Goal: Contribute content: Add original content to the website for others to see

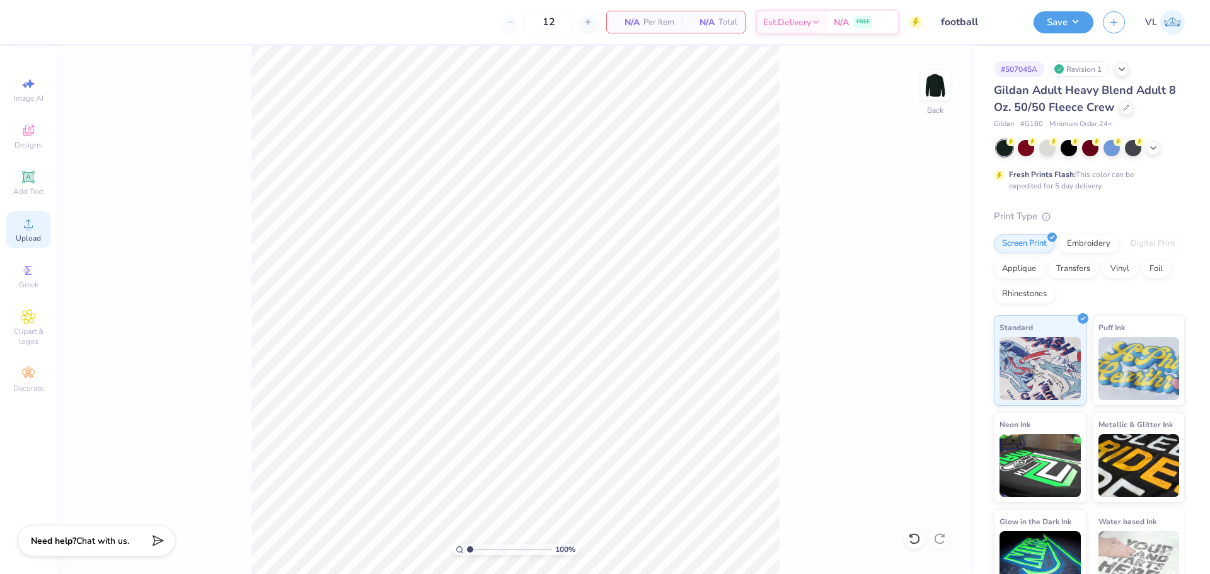
click at [16, 236] on span "Upload" at bounding box center [28, 238] width 25 height 10
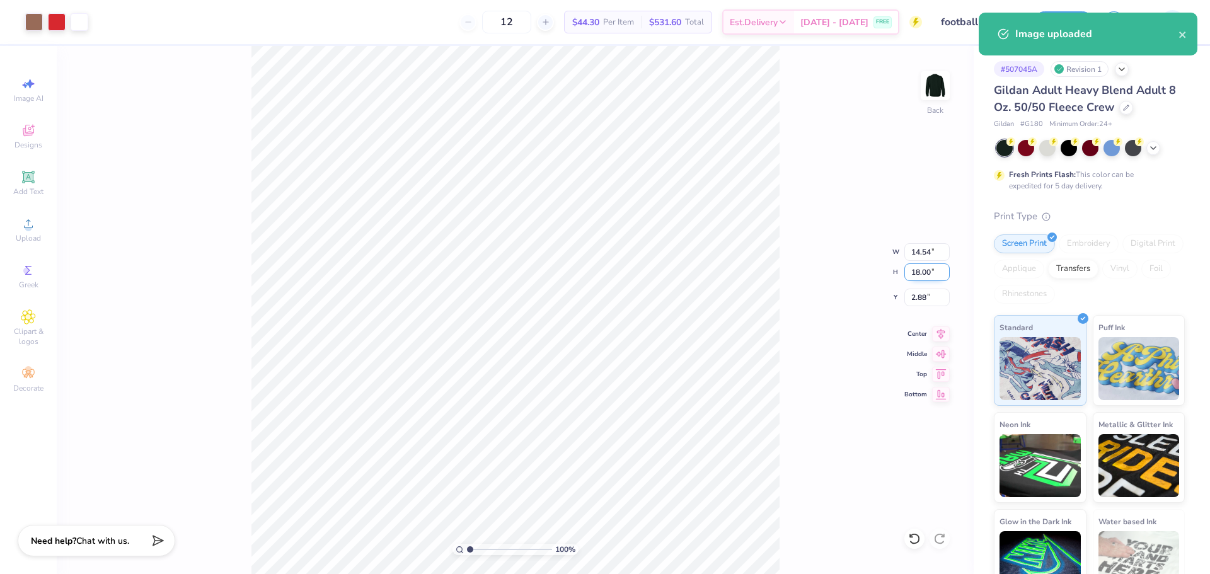
click at [920, 275] on input "18.00" at bounding box center [927, 272] width 45 height 18
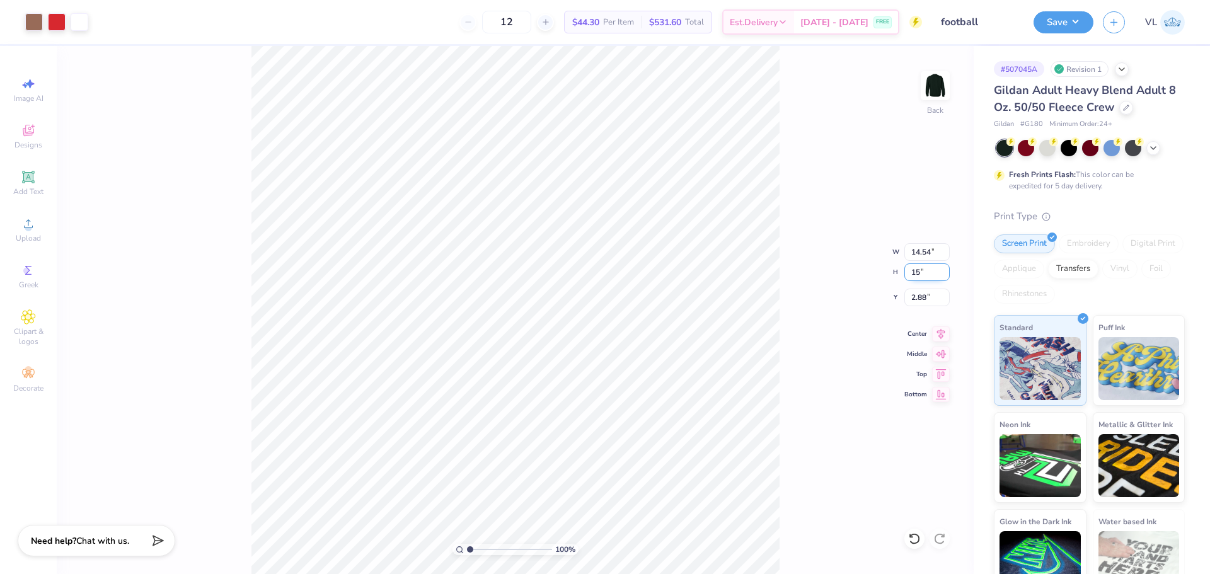
type input "15"
type input "12.12"
type input "15.00"
click at [919, 294] on input "4.38" at bounding box center [927, 298] width 45 height 18
type input "3.00"
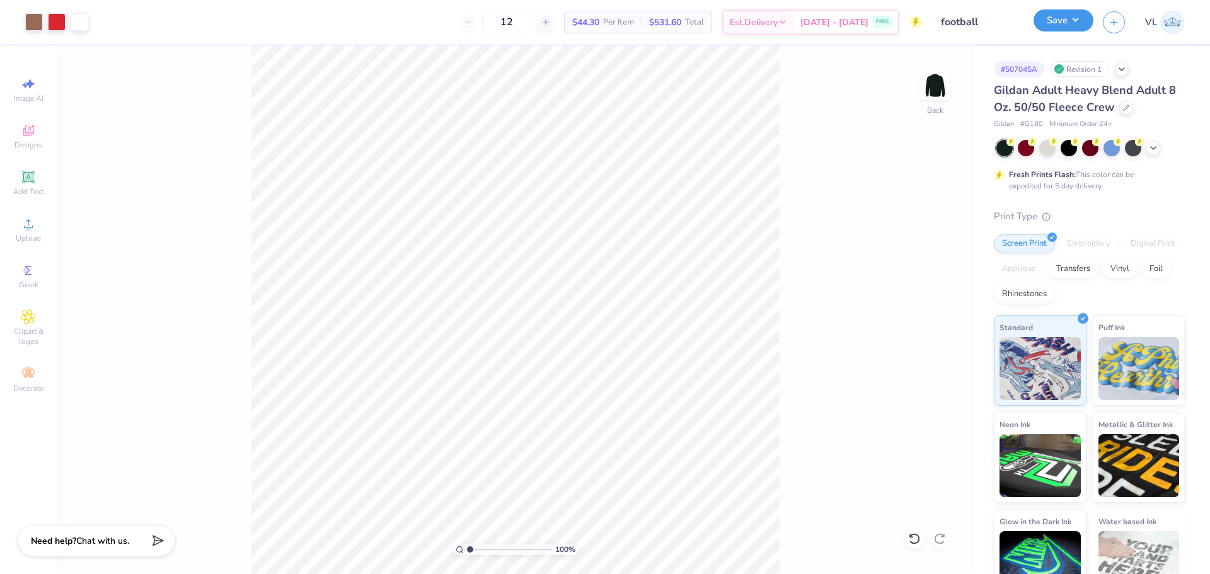
click at [1073, 13] on button "Save" at bounding box center [1064, 20] width 60 height 22
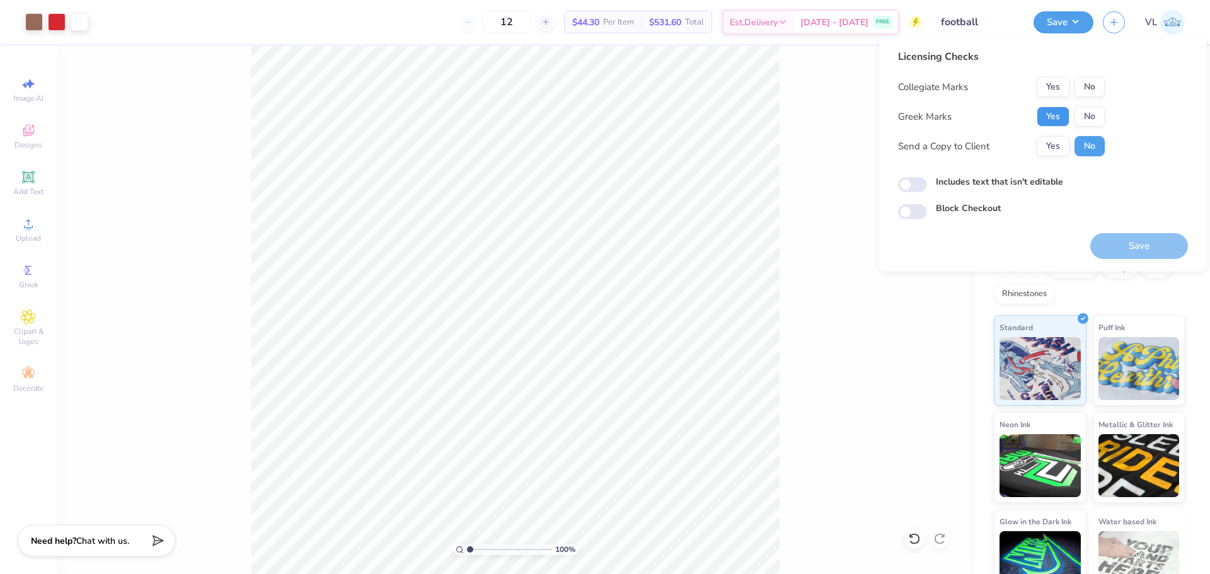
click at [1065, 119] on button "Yes" at bounding box center [1053, 117] width 33 height 20
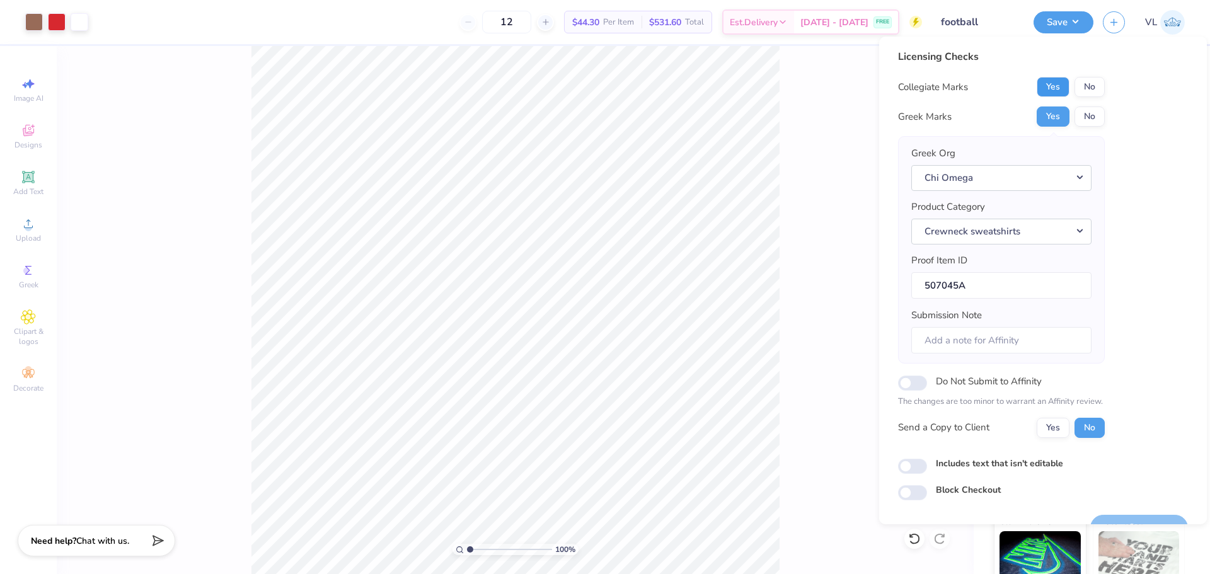
click at [1065, 95] on button "Yes" at bounding box center [1053, 87] width 33 height 20
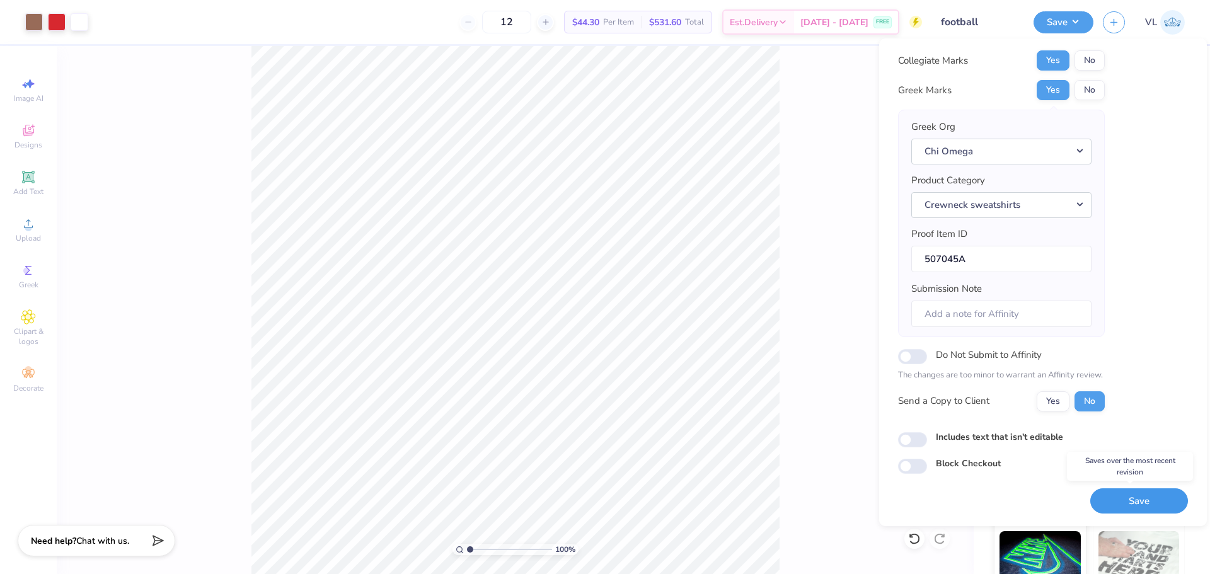
click at [1138, 507] on button "Save" at bounding box center [1139, 502] width 98 height 26
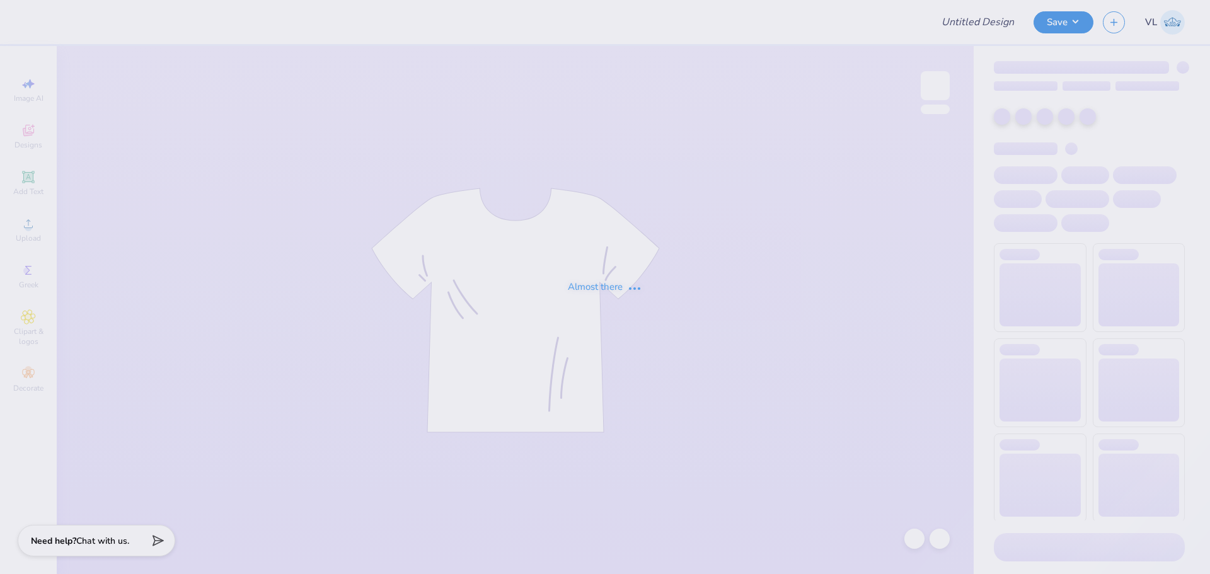
type input "DKA POCKET T-SHIRT"
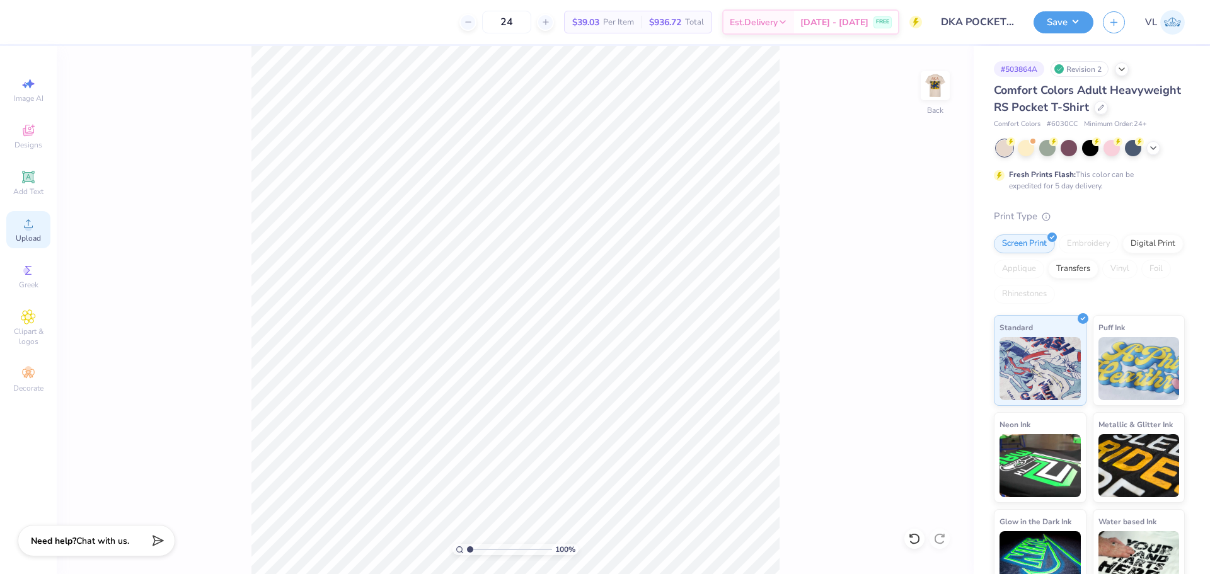
click at [28, 234] on span "Upload" at bounding box center [28, 238] width 25 height 10
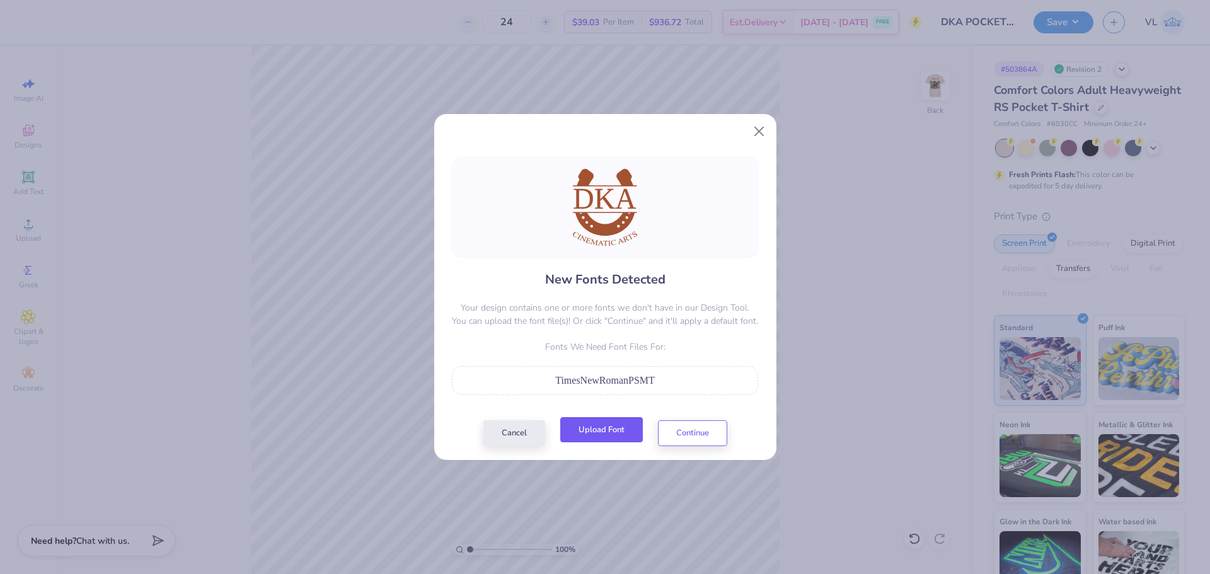
click at [620, 427] on button "Upload Font" at bounding box center [601, 430] width 83 height 26
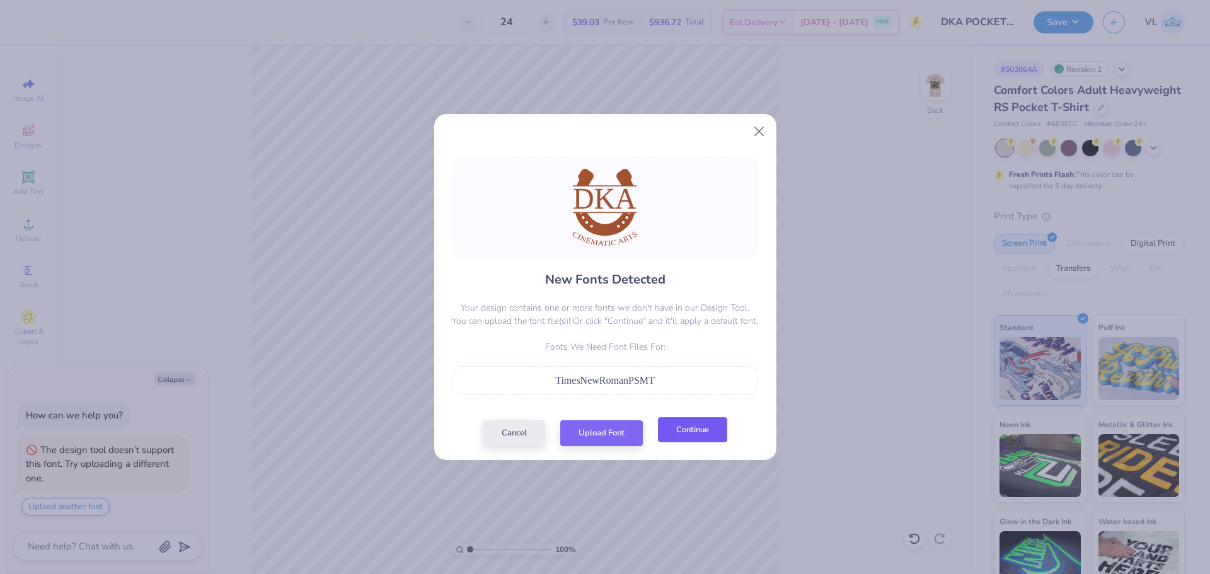
click at [694, 424] on button "Continue" at bounding box center [692, 430] width 69 height 26
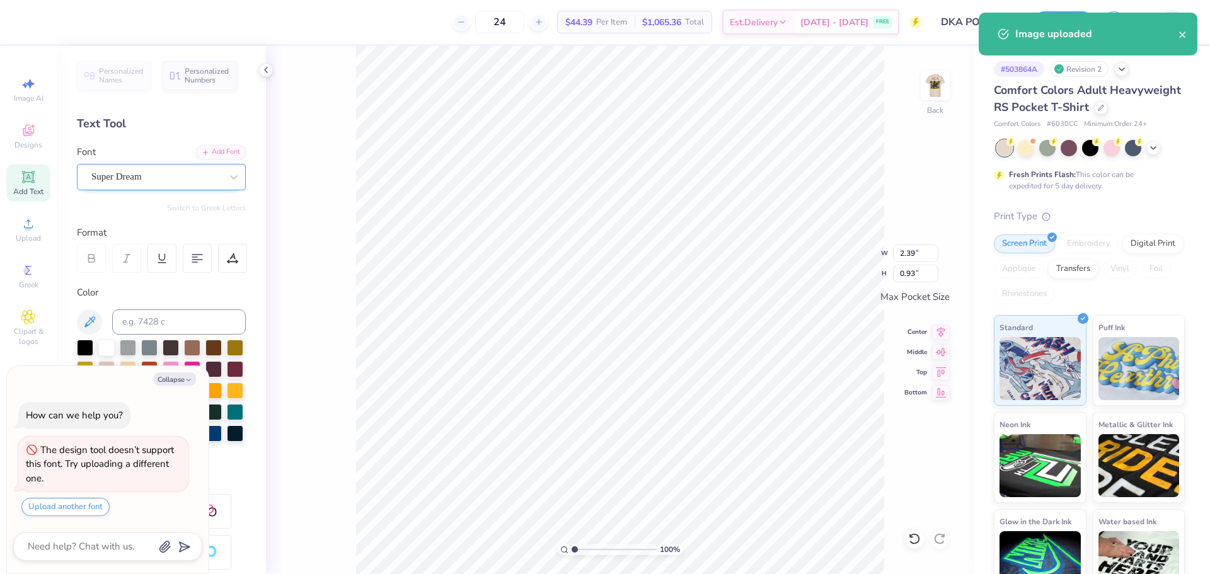
type textarea "x"
click at [124, 171] on div "Super Dream" at bounding box center [156, 177] width 132 height 20
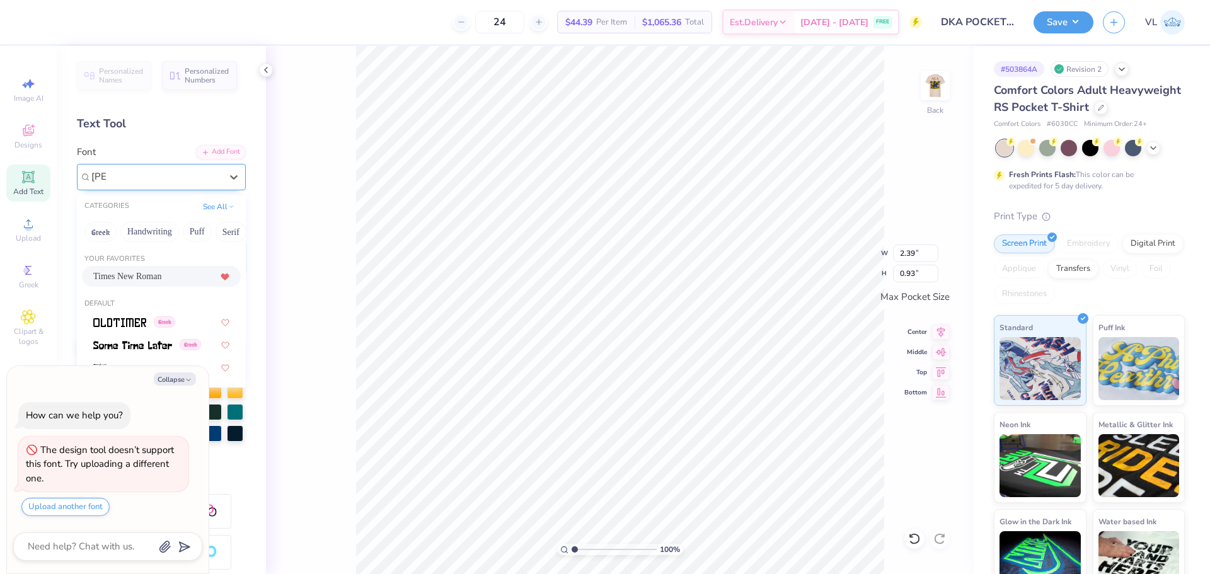
type input "time"
type textarea "x"
click at [192, 280] on div "Times New Roman" at bounding box center [161, 276] width 136 height 13
type input "times"
type textarea "x"
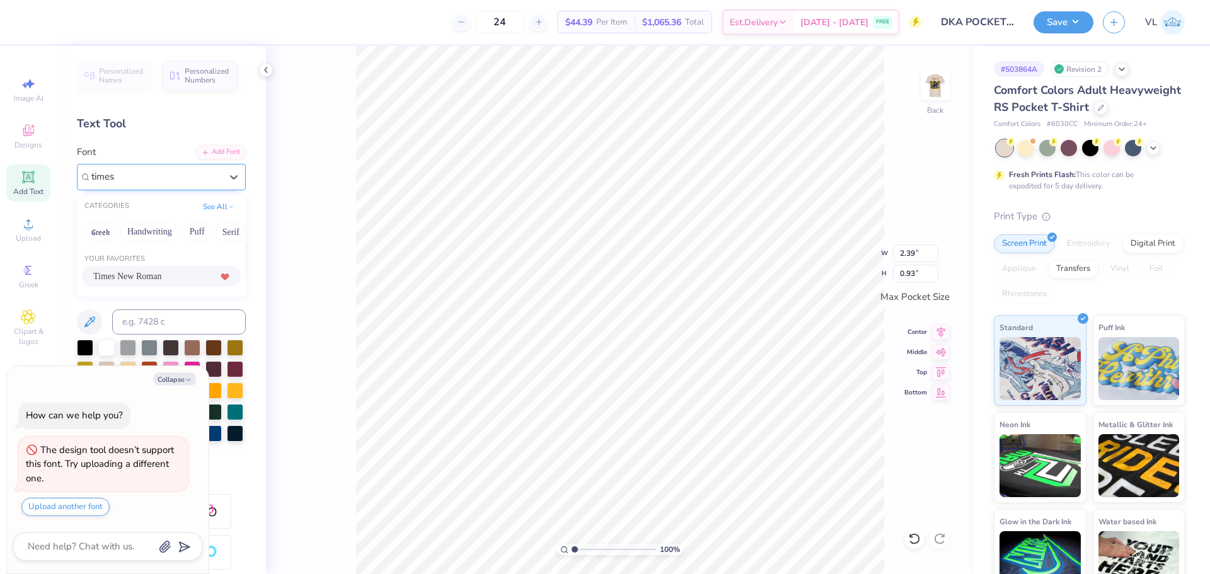
type input "2.81"
type input "0.91"
type textarea "x"
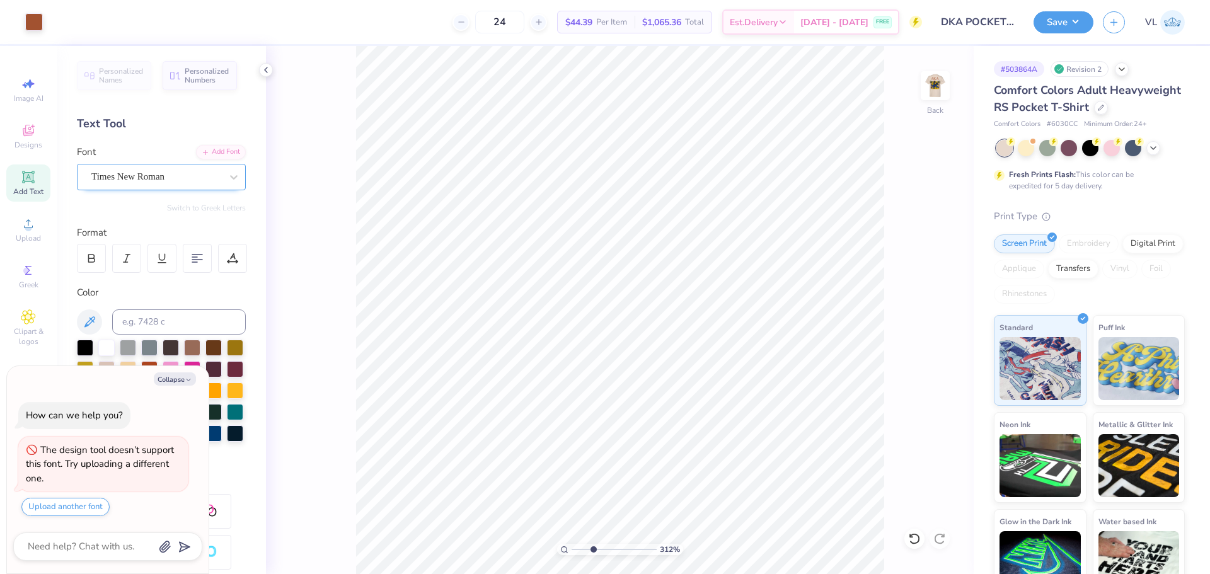
drag, startPoint x: 575, startPoint y: 552, endPoint x: 593, endPoint y: 551, distance: 18.3
type input "3.2"
click at [593, 551] on input "range" at bounding box center [614, 549] width 85 height 11
click at [96, 254] on icon at bounding box center [91, 258] width 11 height 11
type textarea "x"
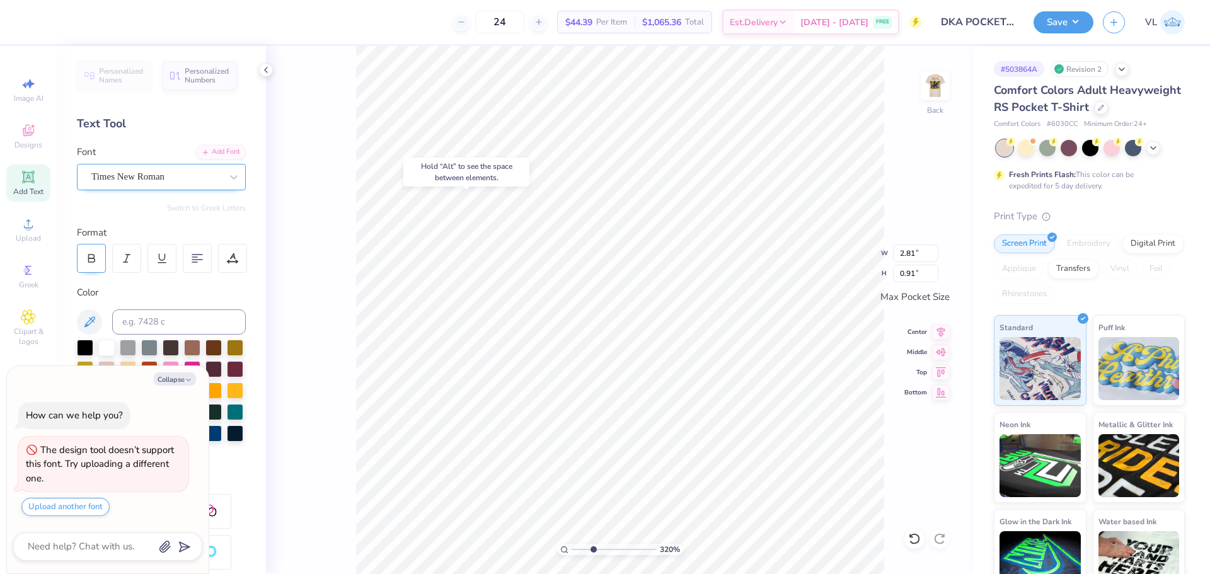
type input "2.88"
type textarea "x"
type input "2.81"
type textarea "x"
drag, startPoint x: 901, startPoint y: 275, endPoint x: 916, endPoint y: 277, distance: 15.2
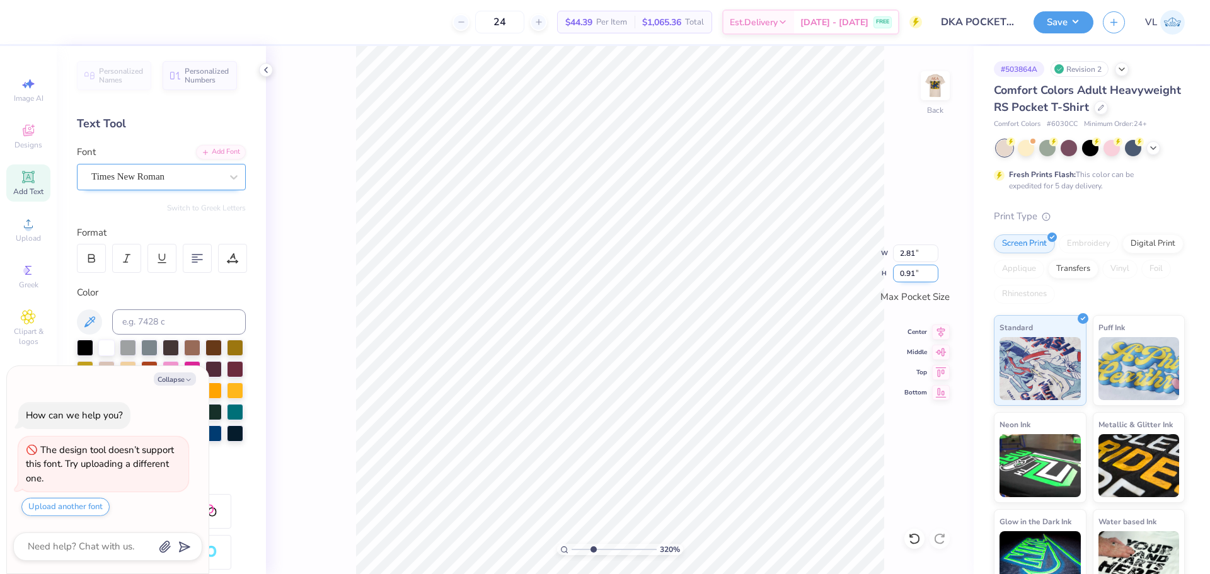
click at [908, 275] on input "0.91" at bounding box center [915, 274] width 45 height 18
type input "1"
type textarea "x"
type input "3.08"
type input "1.00"
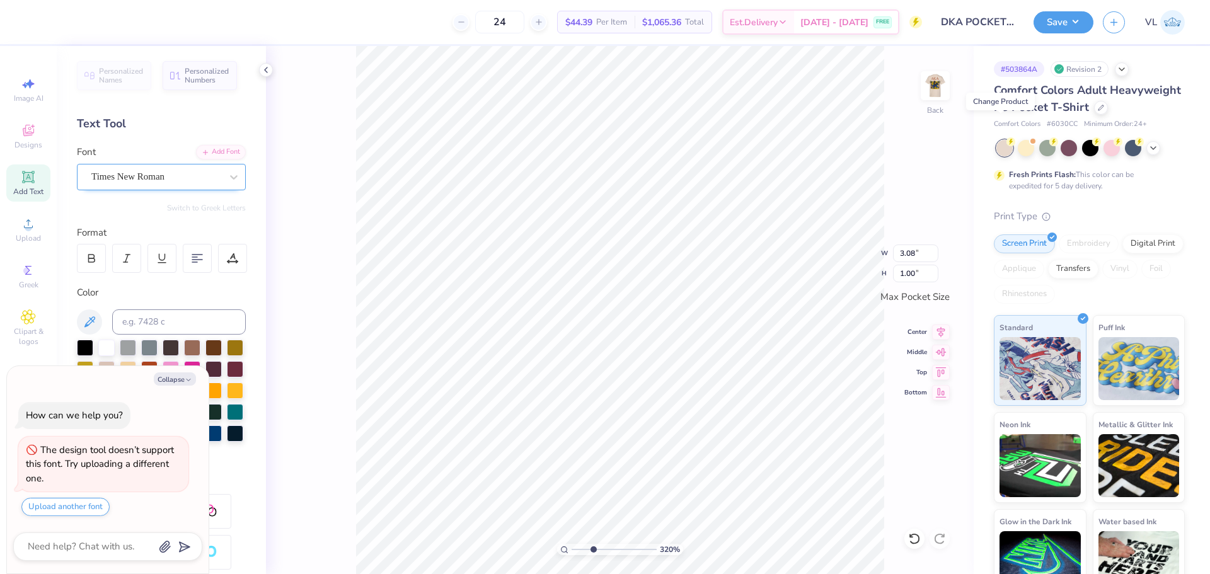
type textarea "x"
type input "2.81"
type input "0.91"
type textarea "x"
click at [917, 279] on input "3.44" at bounding box center [915, 274] width 45 height 18
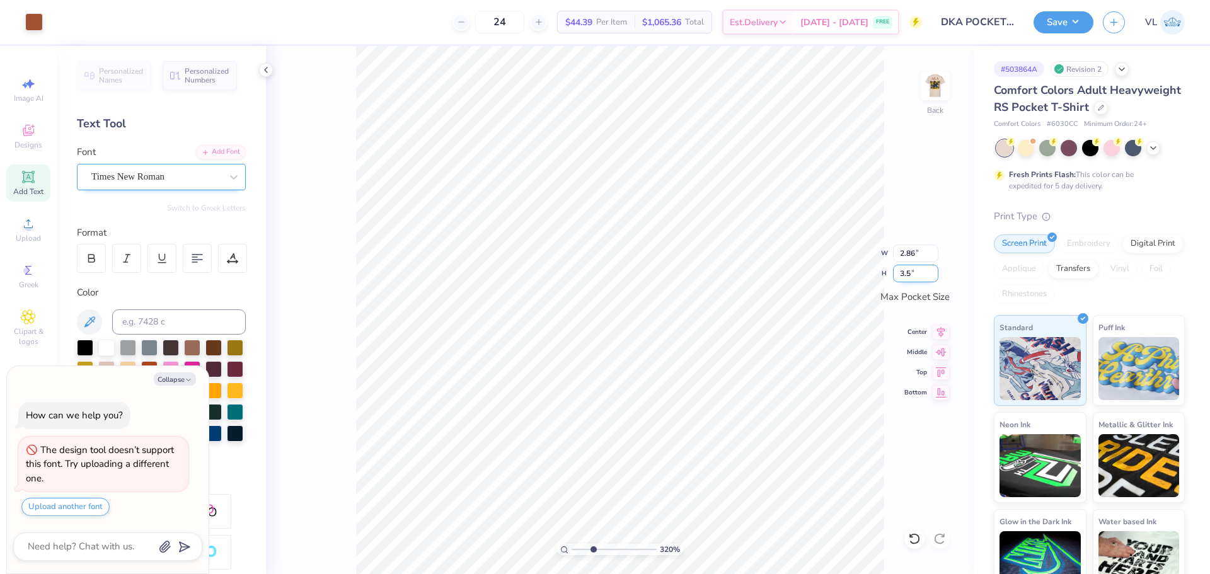
type input "3.5"
type textarea "x"
type input "2.91"
type input "3.50"
click at [920, 89] on div "320 % Back" at bounding box center [620, 310] width 708 height 528
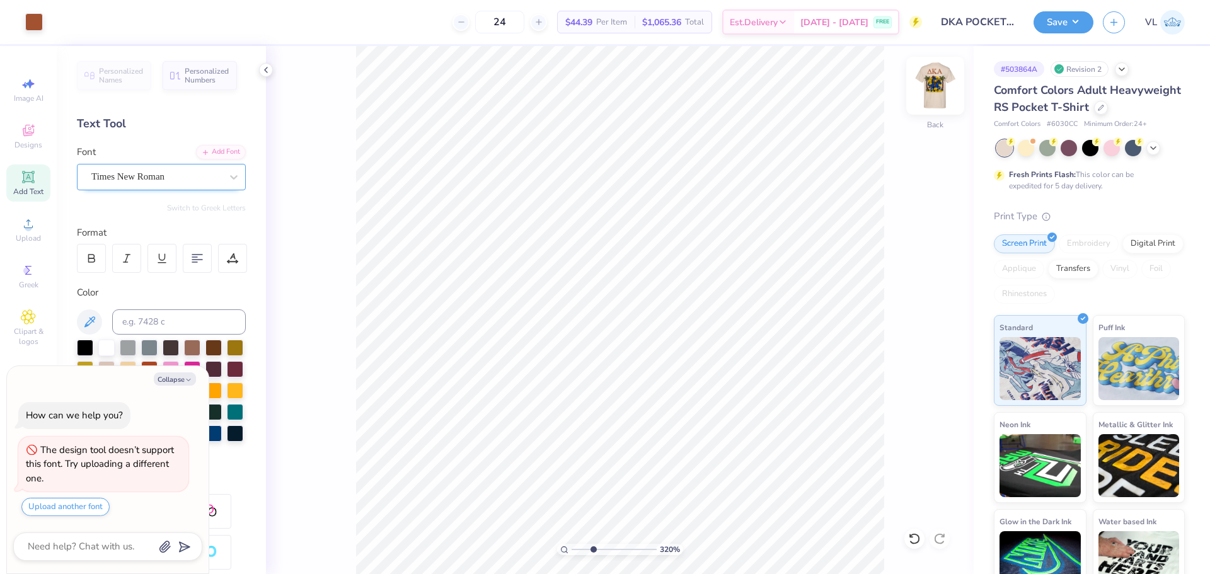
click at [933, 88] on img at bounding box center [935, 86] width 50 height 50
type textarea "x"
drag, startPoint x: 598, startPoint y: 550, endPoint x: 556, endPoint y: 546, distance: 41.8
type input "1"
click at [572, 546] on input "range" at bounding box center [614, 549] width 85 height 11
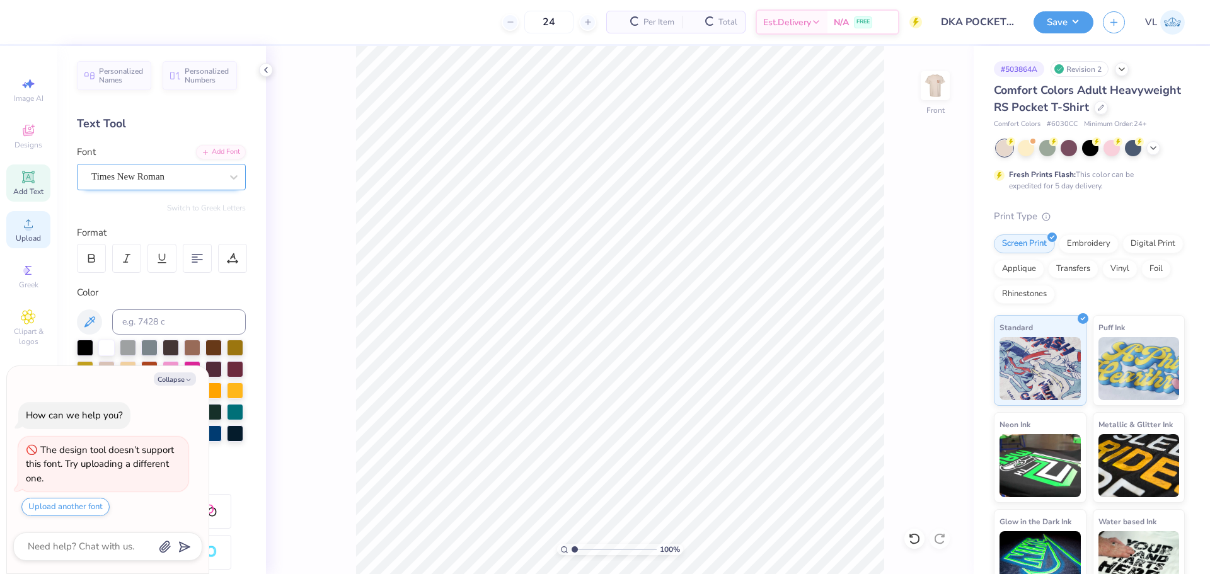
click at [26, 243] on div "Upload" at bounding box center [28, 229] width 44 height 37
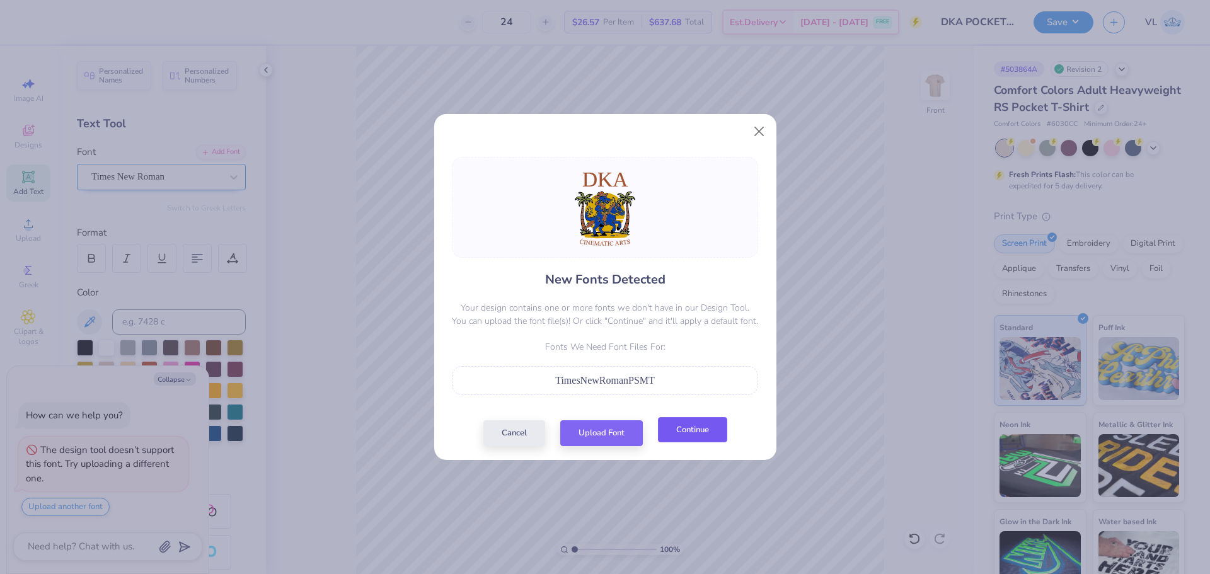
click at [715, 436] on button "Continue" at bounding box center [692, 430] width 69 height 26
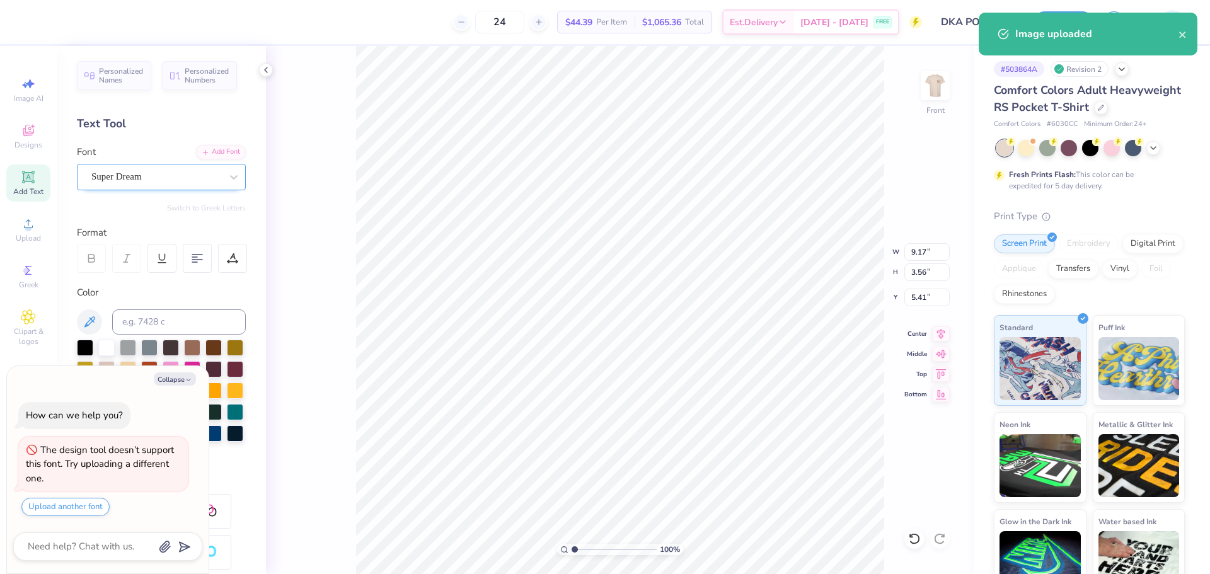
click at [130, 177] on div "Super Dream" at bounding box center [156, 177] width 132 height 20
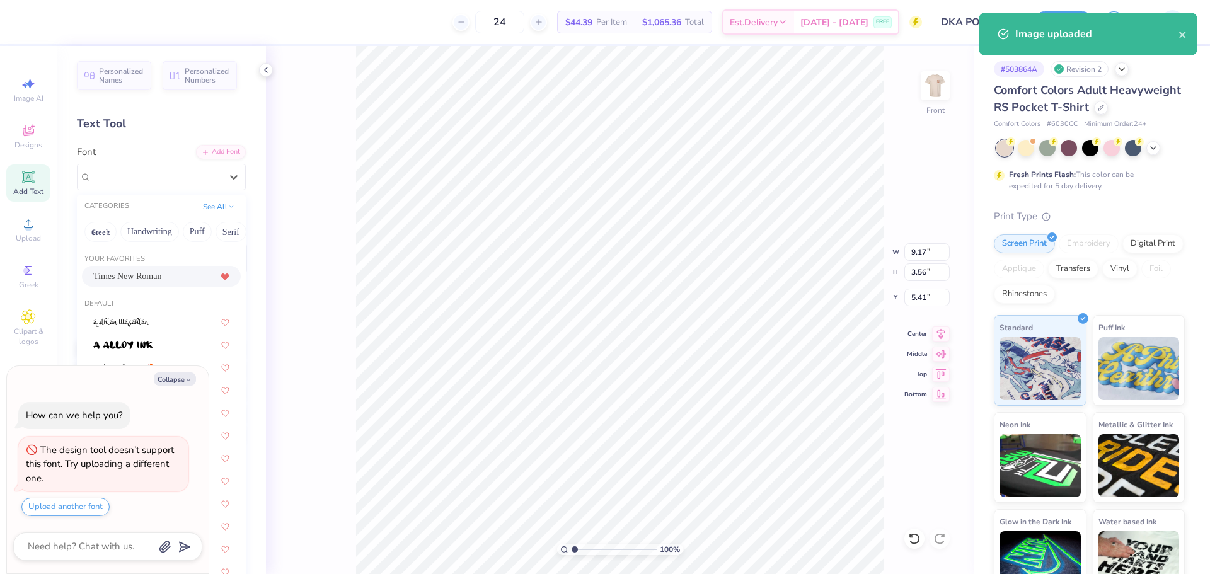
drag, startPoint x: 161, startPoint y: 272, endPoint x: 226, endPoint y: 273, distance: 64.3
click at [161, 271] on span "Times New Roman" at bounding box center [127, 276] width 68 height 13
type textarea "x"
type input "10.74"
type input "3.45"
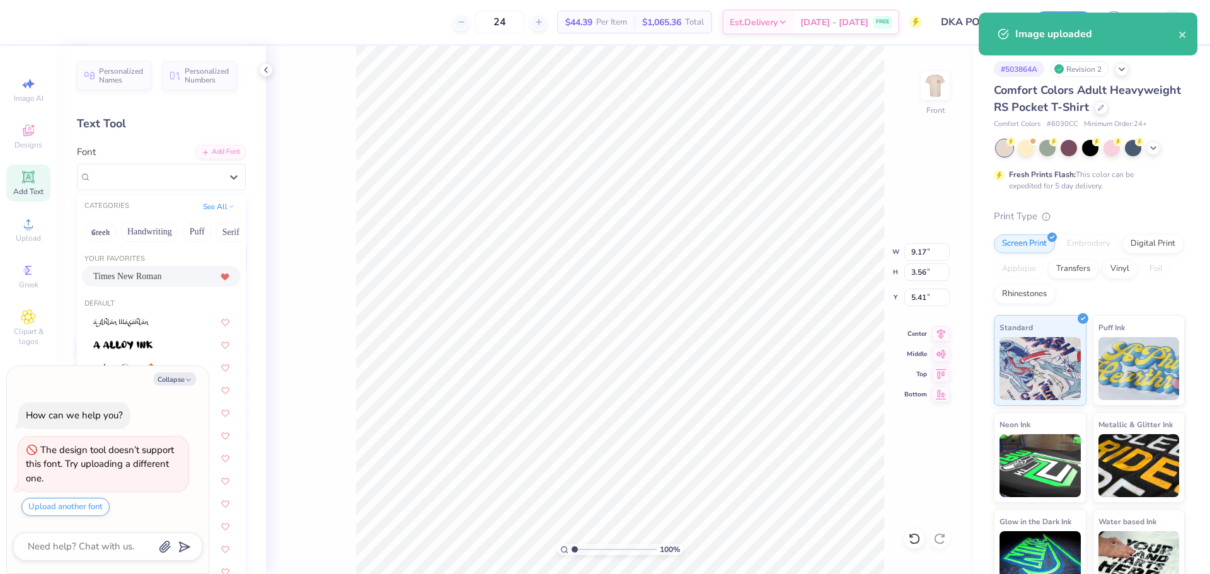
type input "5.53"
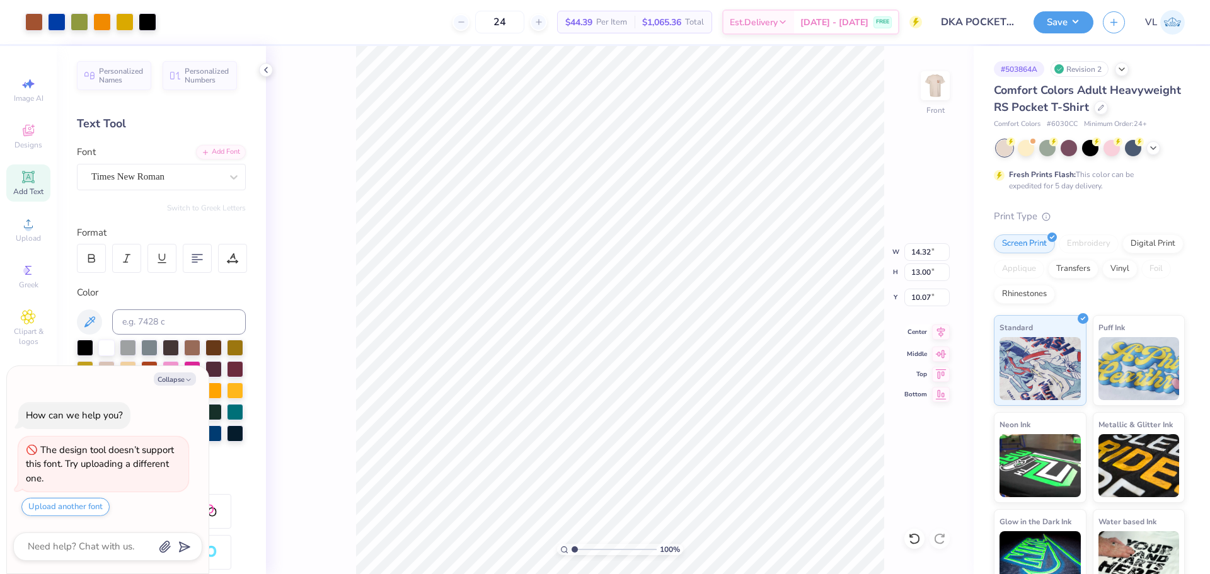
click at [939, 340] on div "100 % Front W 14.32 14.32 " H 13.00 13.00 " Y 10.07 10.07 " Center Middle Top B…" at bounding box center [620, 310] width 708 height 528
click at [943, 335] on icon at bounding box center [941, 332] width 8 height 11
type textarea "x"
type input "11.52"
type input "3.70"
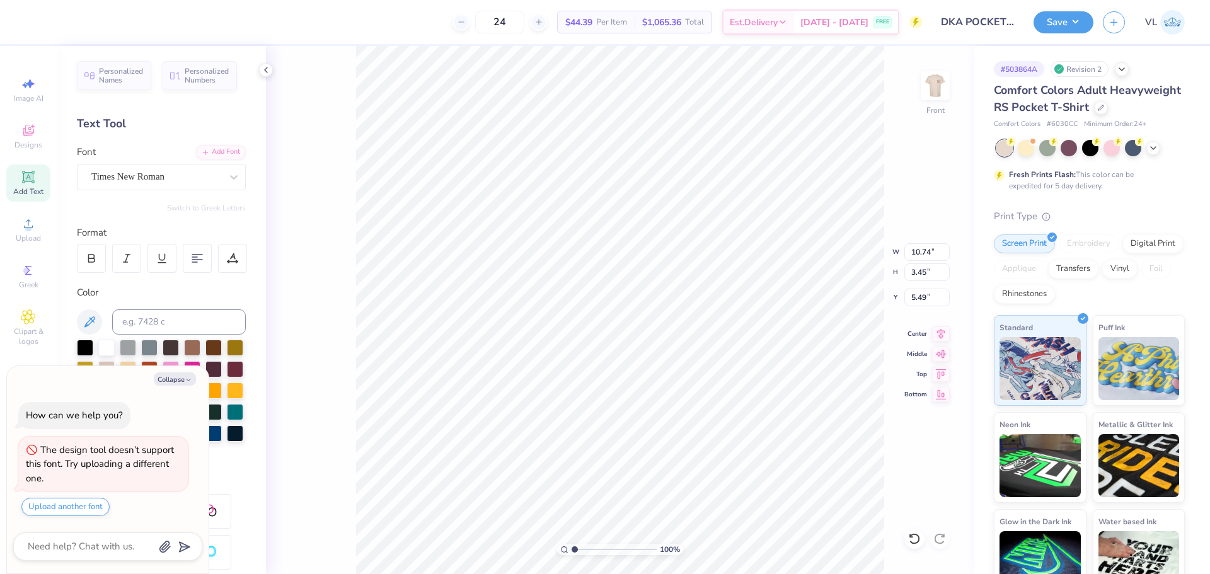
type input "5.52"
click at [941, 328] on icon at bounding box center [941, 332] width 8 height 11
click at [940, 331] on icon at bounding box center [941, 332] width 8 height 11
click at [91, 259] on icon at bounding box center [91, 258] width 11 height 11
type textarea "x"
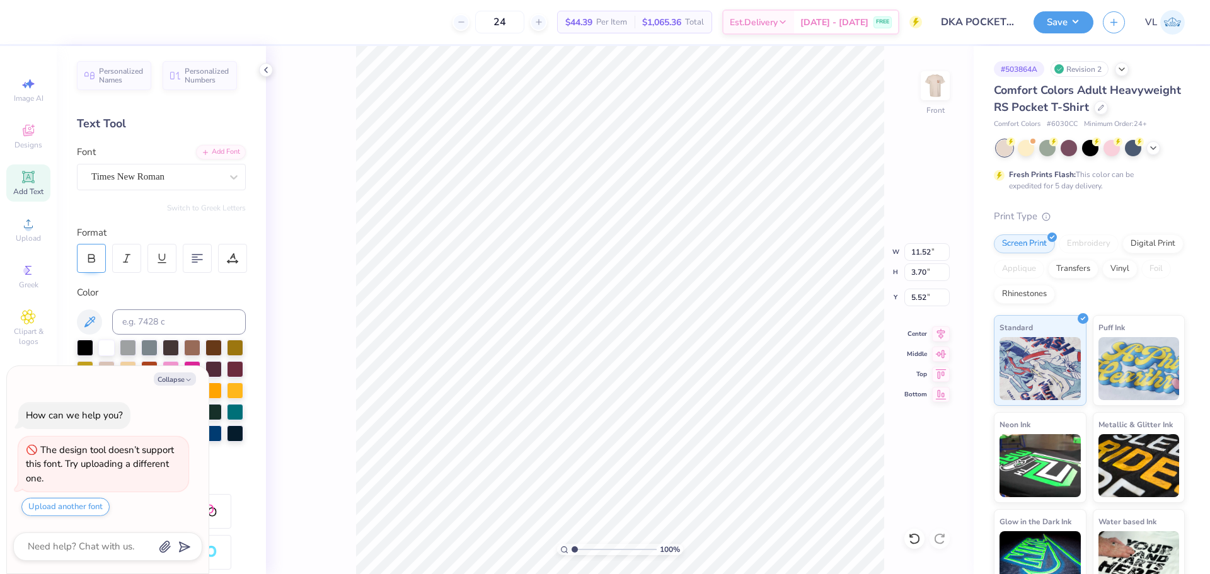
type input "11.83"
type input "5.54"
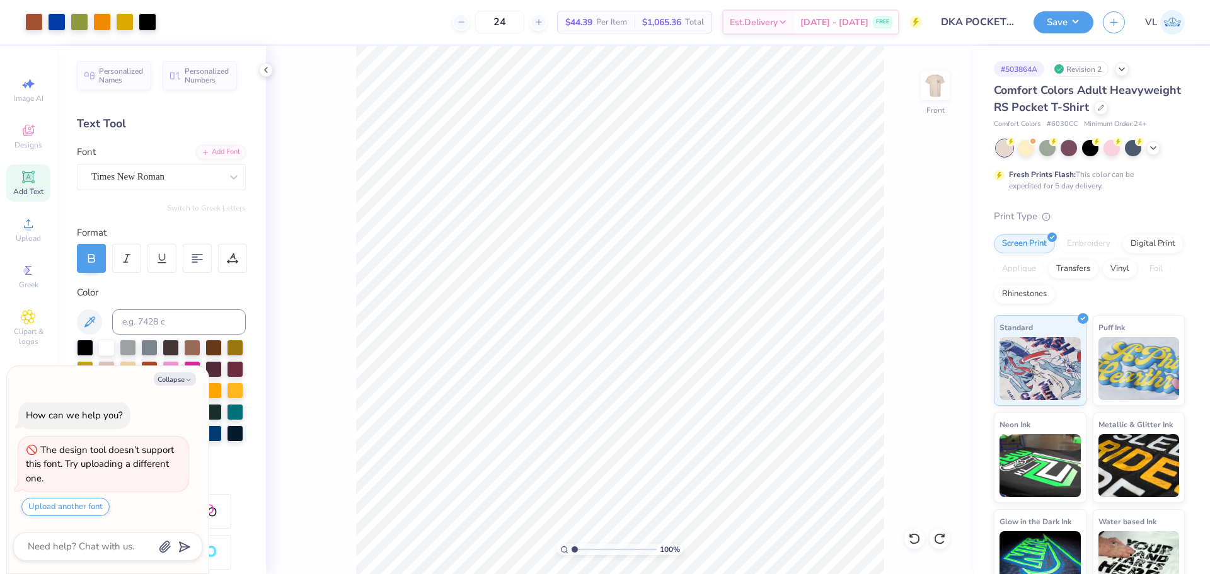
type textarea "x"
click at [921, 265] on input "17.55" at bounding box center [927, 272] width 45 height 18
type input "15"
type textarea "x"
type input "12.24"
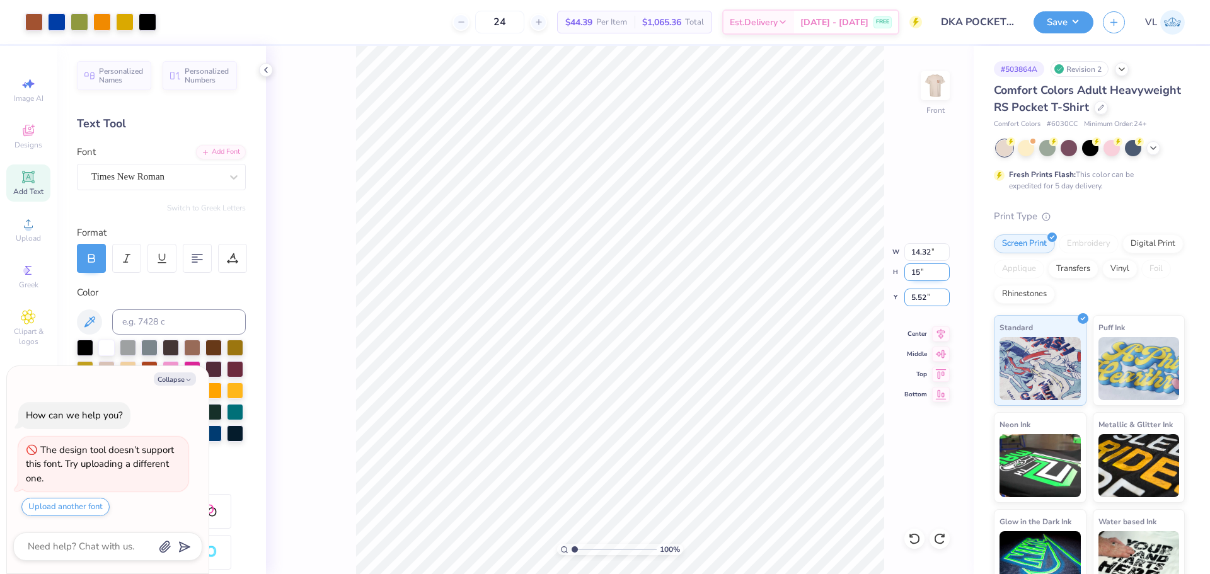
type input "15.00"
type input "3"
type textarea "x"
type input "3.00"
click at [1067, 19] on button "Save" at bounding box center [1064, 20] width 60 height 22
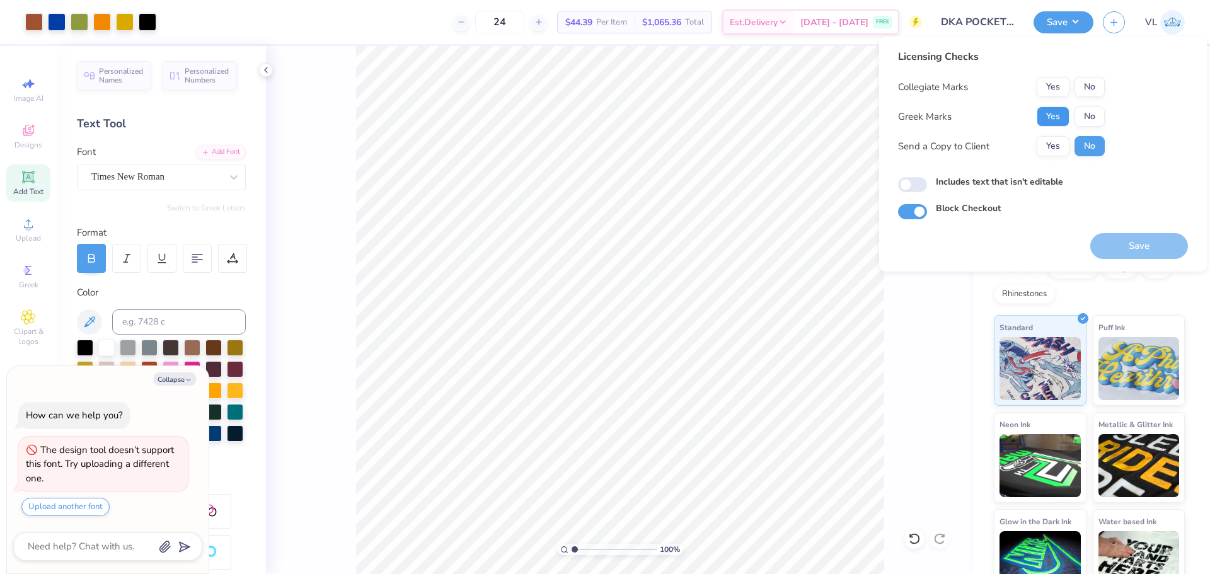
click at [1056, 115] on button "Yes" at bounding box center [1053, 117] width 33 height 20
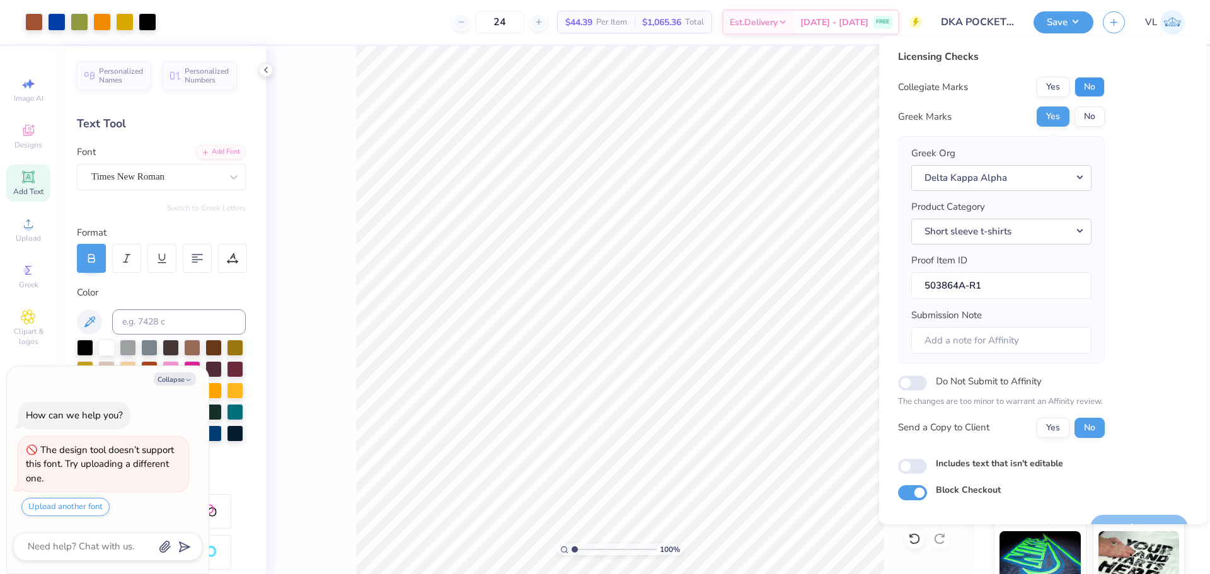
click at [1099, 86] on button "No" at bounding box center [1090, 87] width 30 height 20
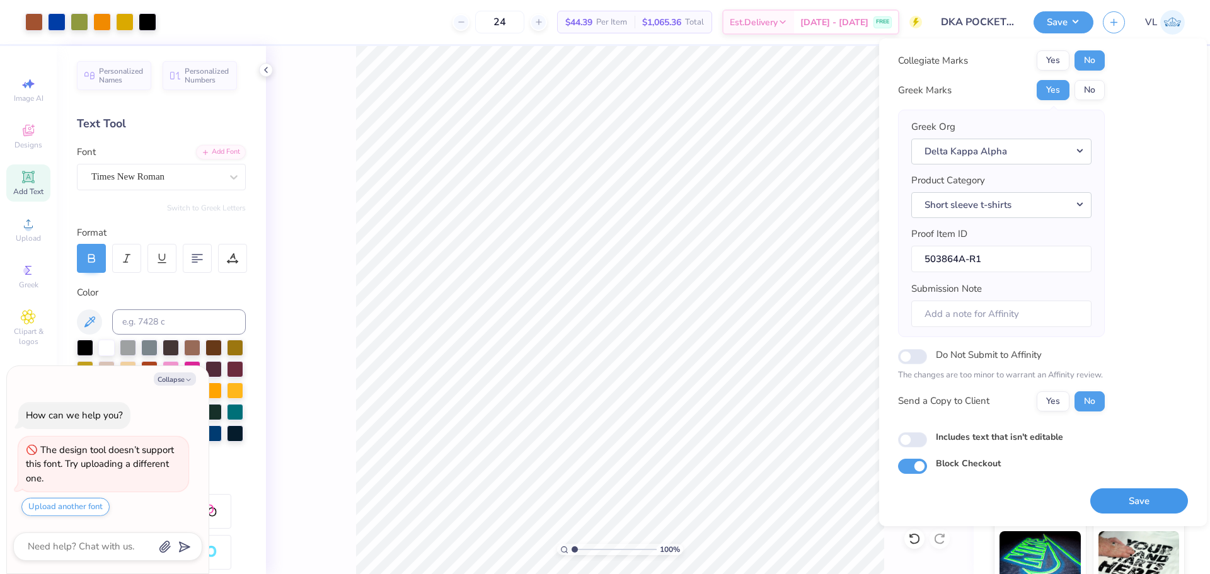
click at [1131, 497] on button "Save" at bounding box center [1139, 502] width 98 height 26
type textarea "x"
